Goal: Task Accomplishment & Management: Manage account settings

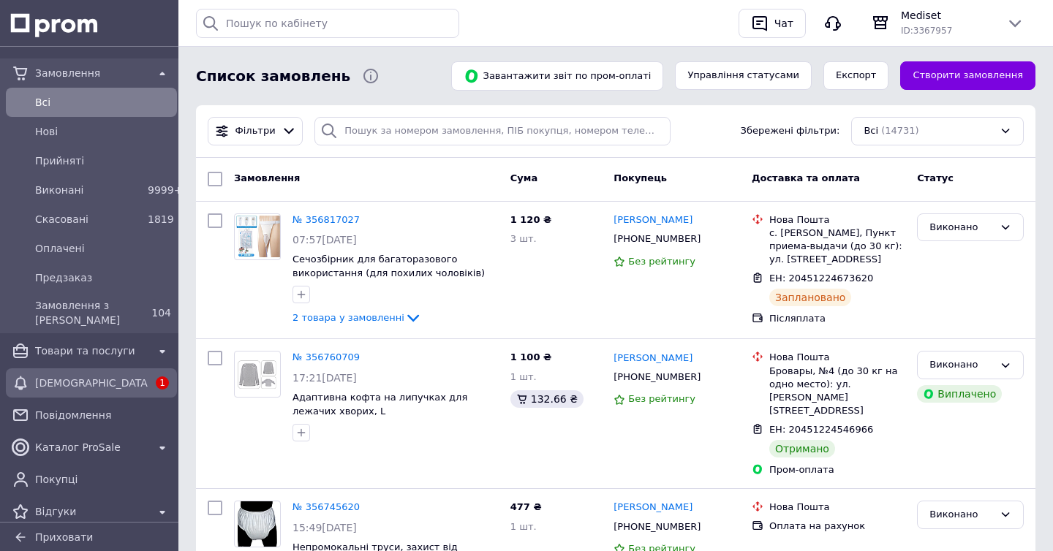
click at [47, 387] on span "[DEMOGRAPHIC_DATA]" at bounding box center [91, 383] width 113 height 15
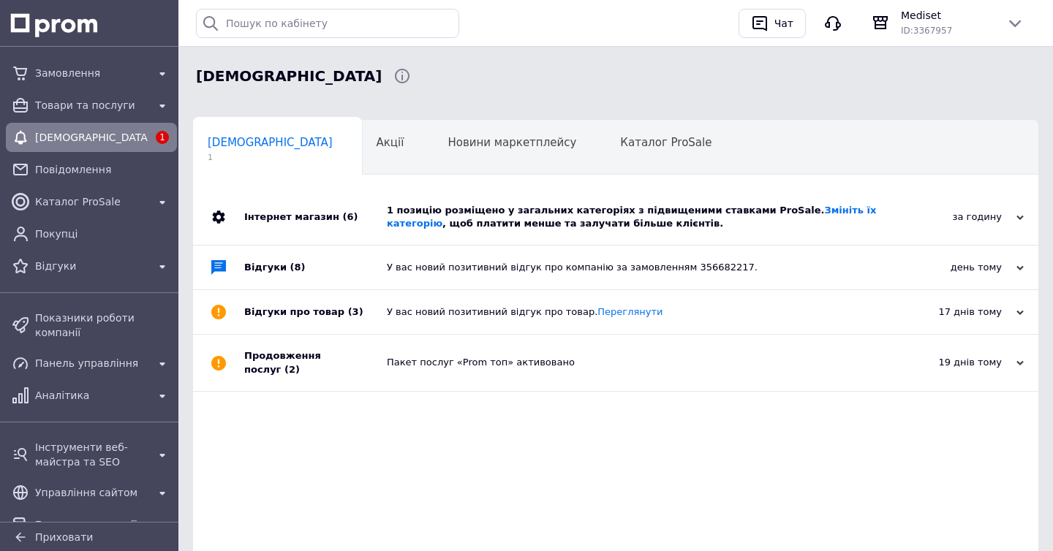
click at [422, 211] on div "1 позицію розміщено у загальних категоріях з підвищеними ставками ProSale. Змін…" at bounding box center [632, 217] width 491 height 26
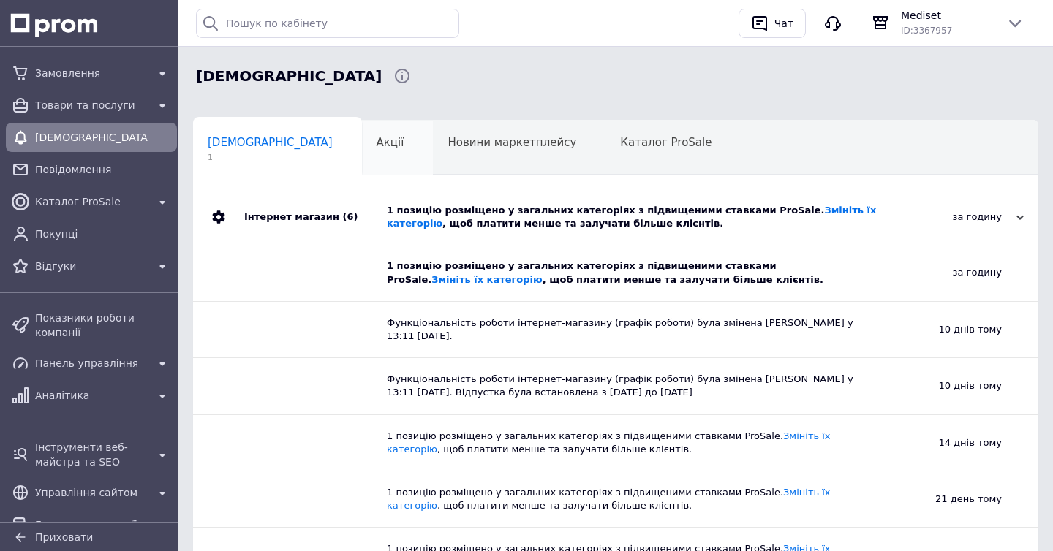
click at [362, 137] on div "Акції 0" at bounding box center [398, 149] width 72 height 56
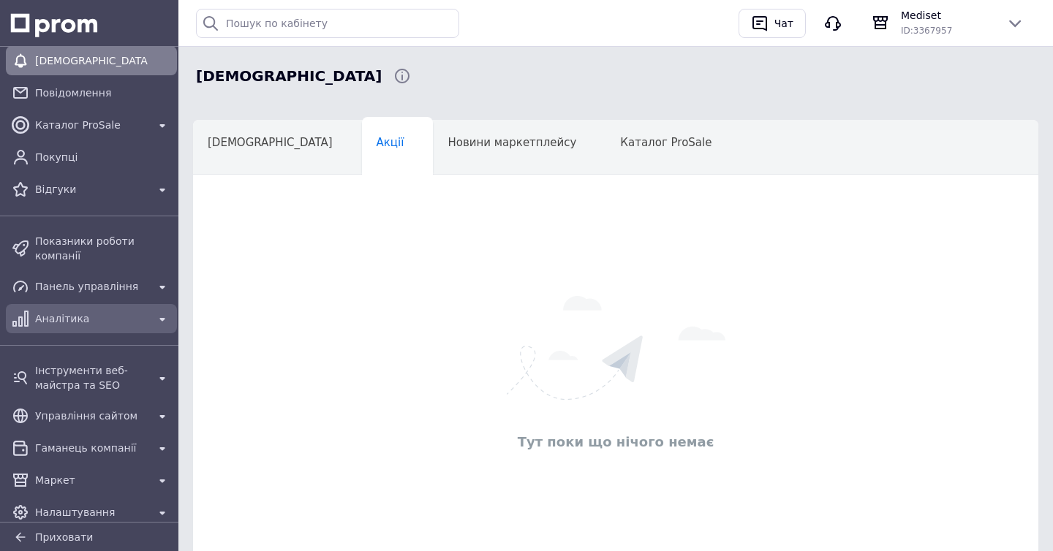
scroll to position [92, 0]
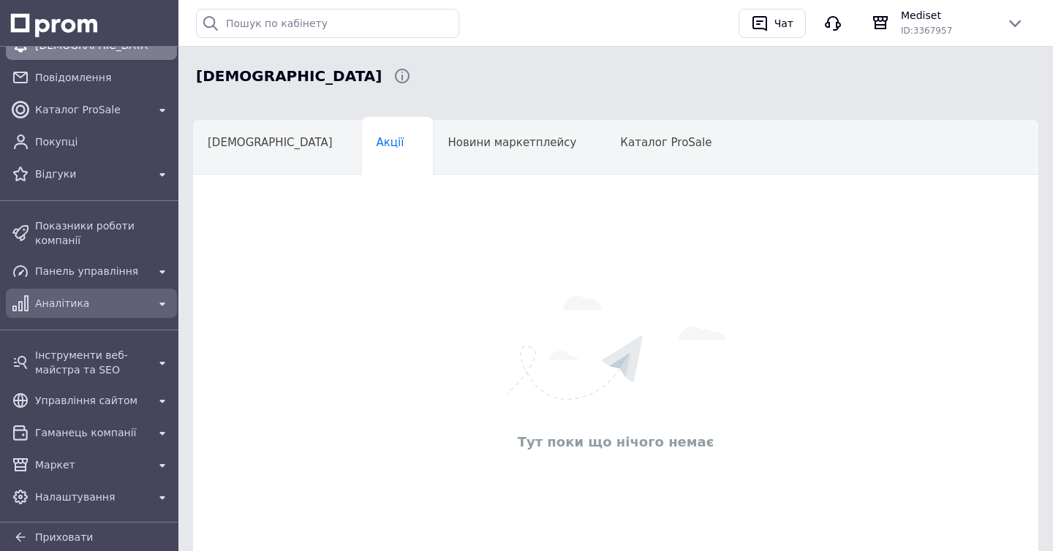
click at [91, 293] on div "Аналітика" at bounding box center [91, 303] width 118 height 20
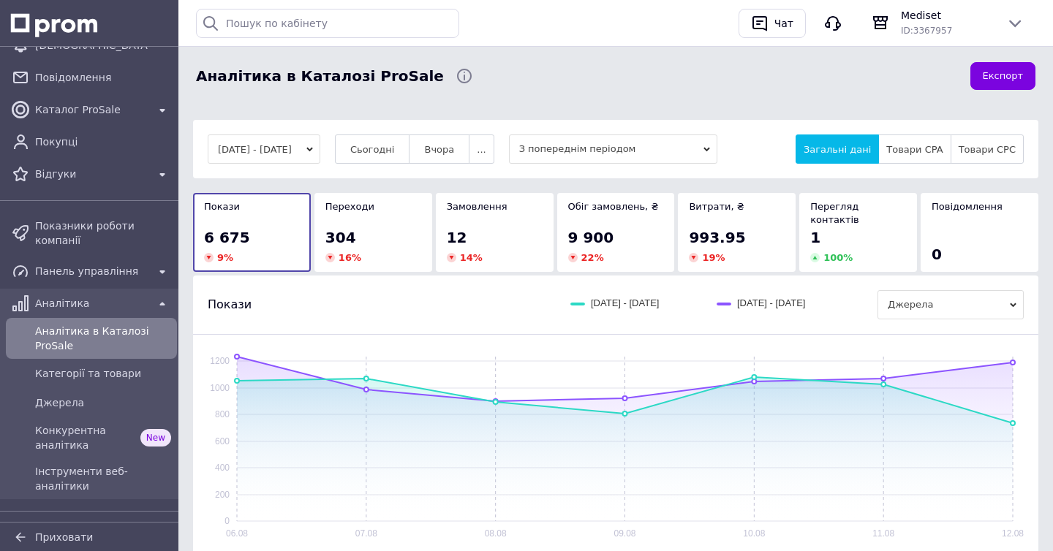
click at [354, 233] on div "304" at bounding box center [373, 237] width 96 height 20
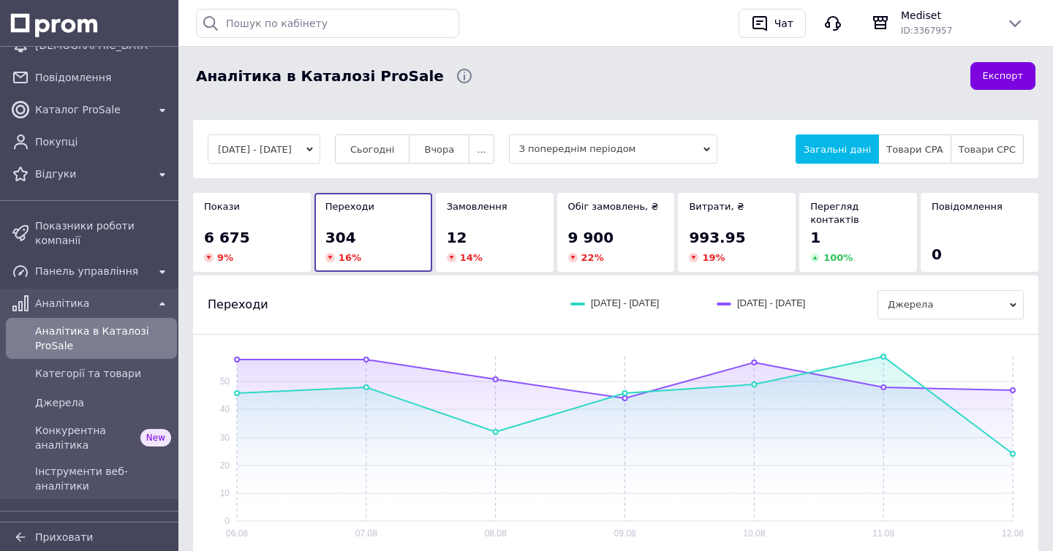
click at [469, 227] on div "12" at bounding box center [495, 237] width 96 height 20
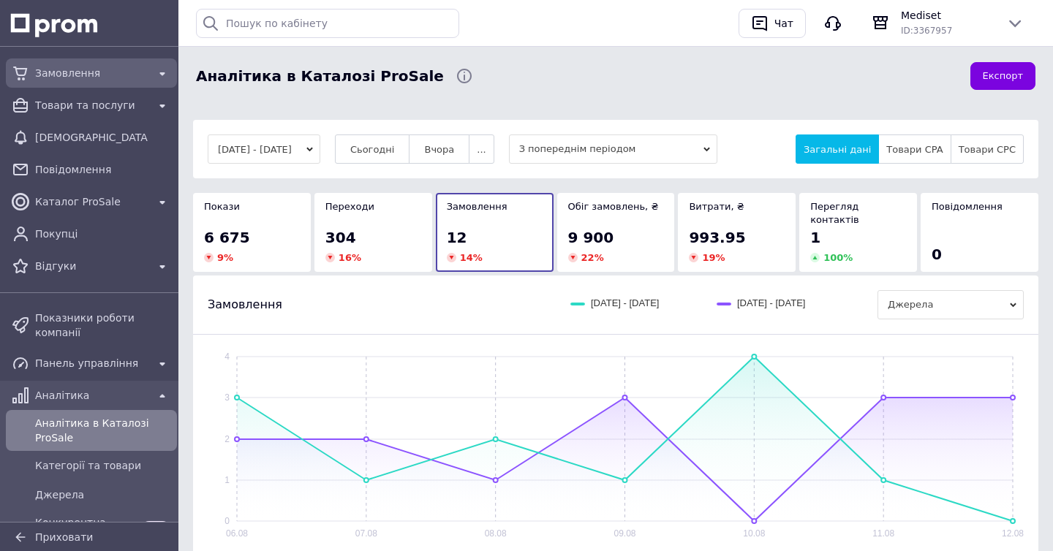
click at [84, 76] on span "Замовлення" at bounding box center [91, 73] width 113 height 15
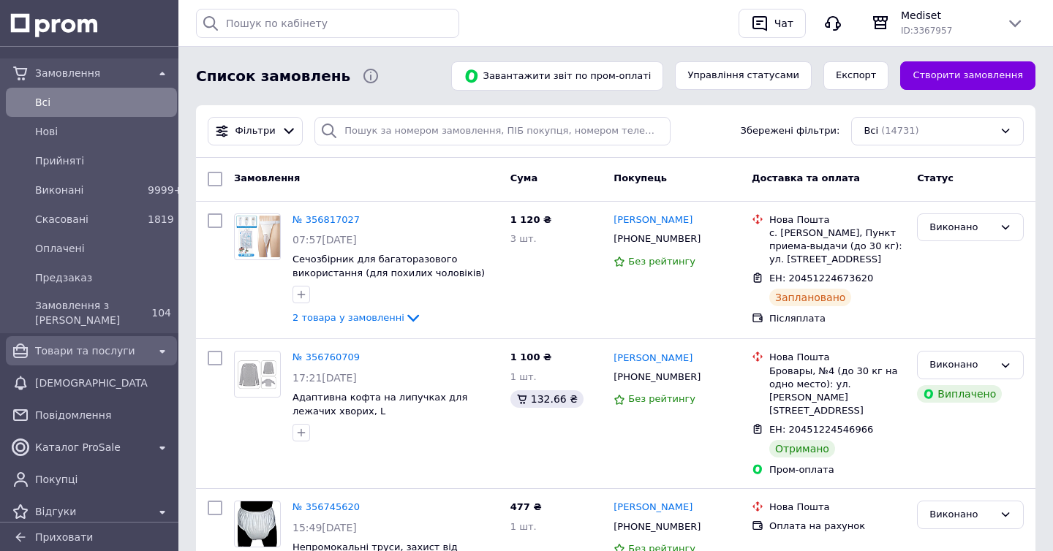
click at [99, 352] on span "Товари та послуги" at bounding box center [91, 351] width 113 height 15
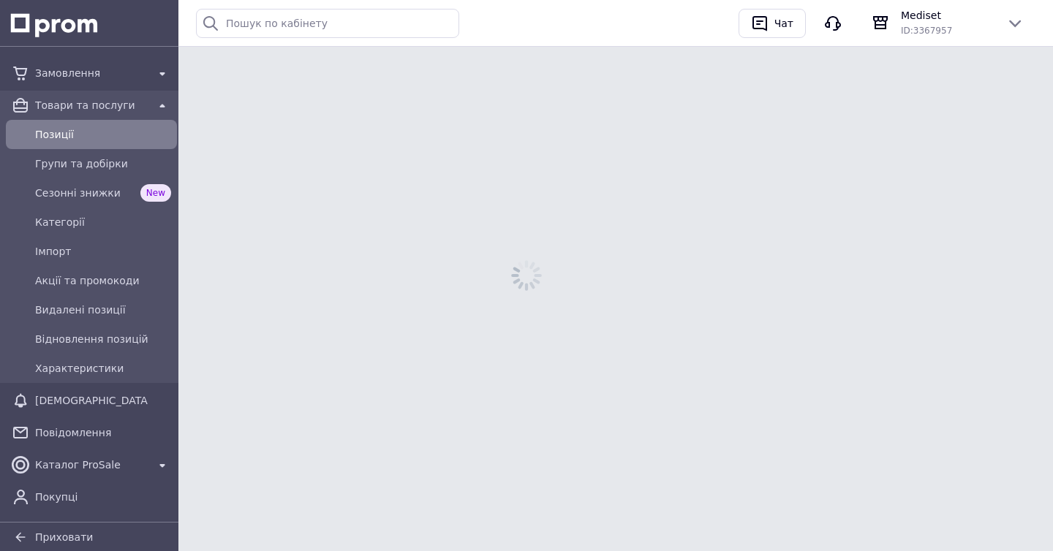
click at [99, 352] on div "Товари та послуги Позиції Групи та добірки Сезонні знижки New Категорії Імпорт …" at bounding box center [91, 237] width 183 height 293
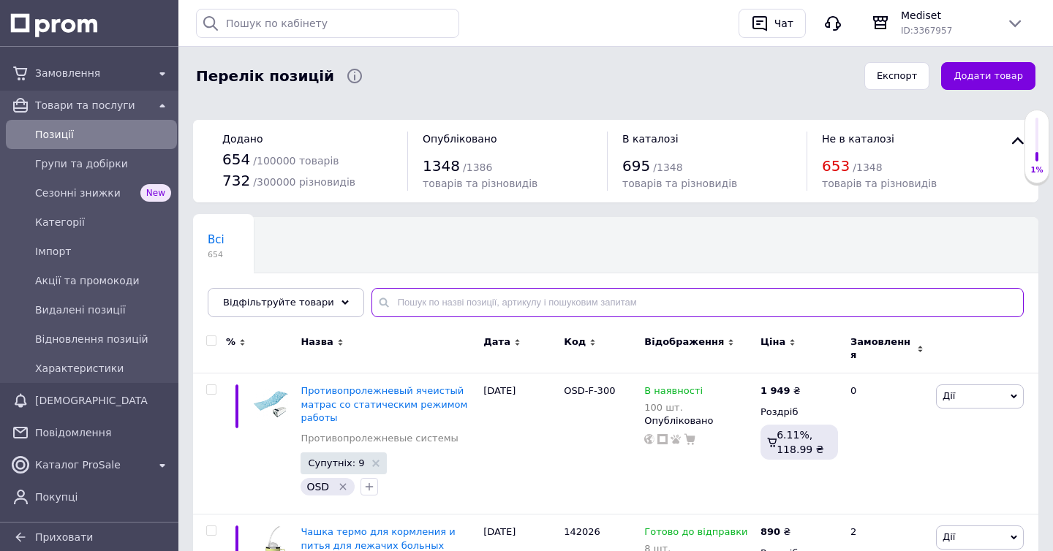
click at [431, 303] on input "text" at bounding box center [697, 302] width 652 height 29
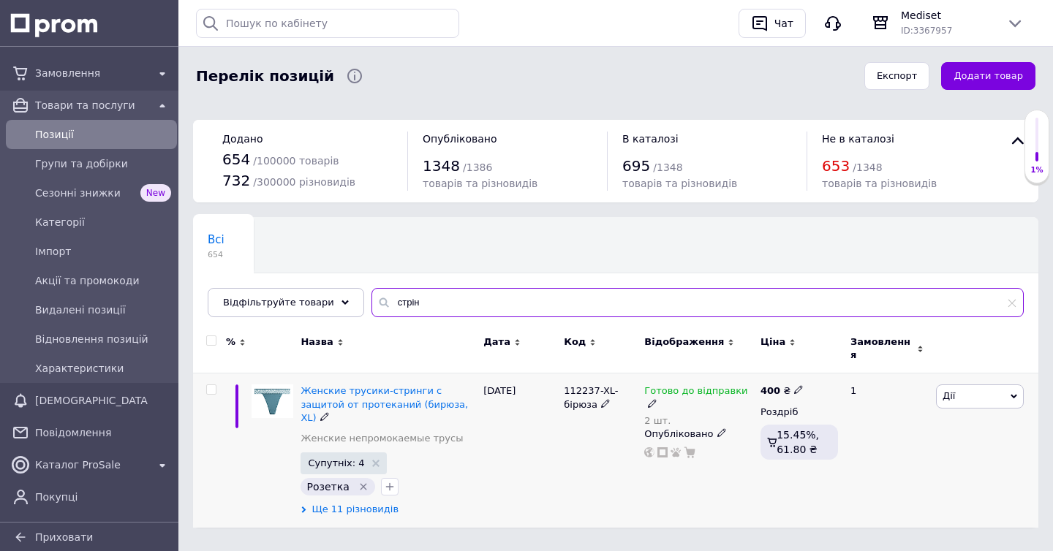
type input "стрін"
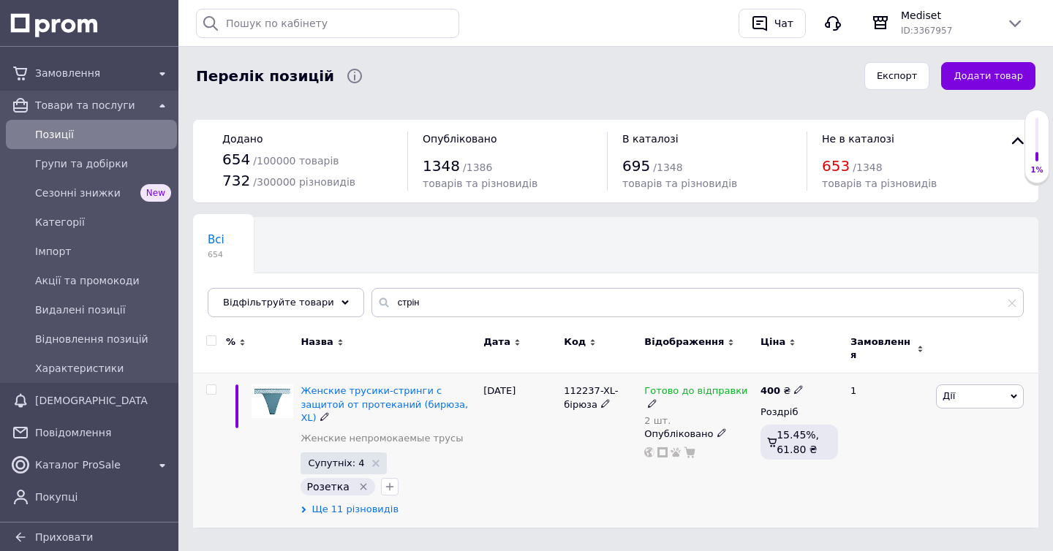
click at [303, 507] on icon at bounding box center [304, 510] width 7 height 7
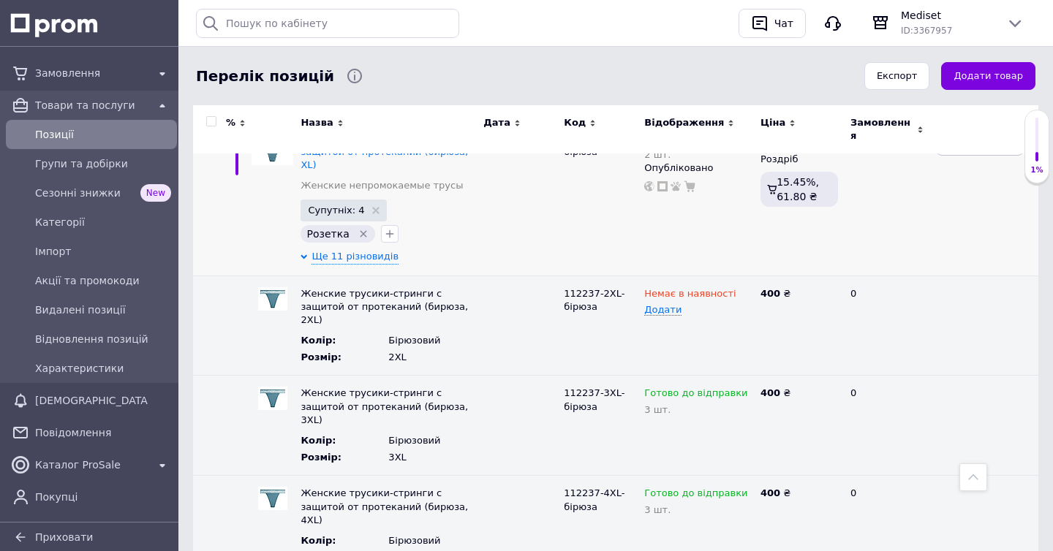
scroll to position [202, 0]
